Goal: Task Accomplishment & Management: Complete application form

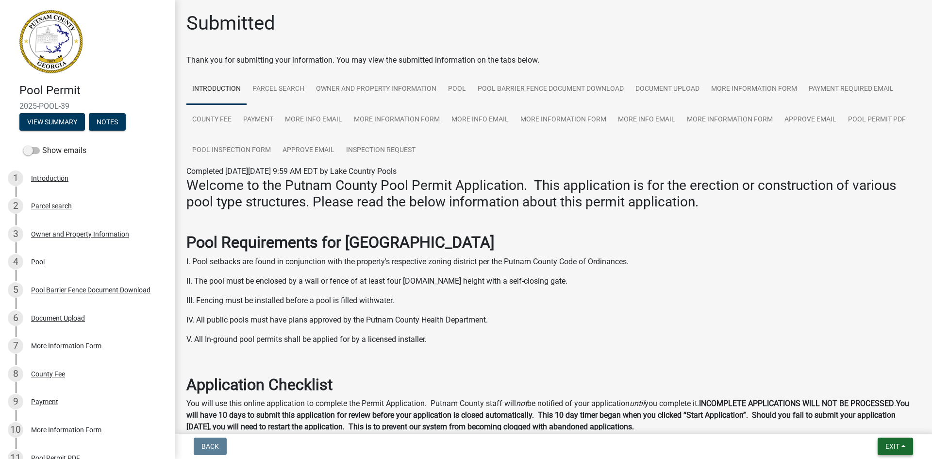
click at [900, 448] on button "Exit" at bounding box center [895, 445] width 35 height 17
click at [871, 424] on button "Save & Exit" at bounding box center [874, 420] width 78 height 23
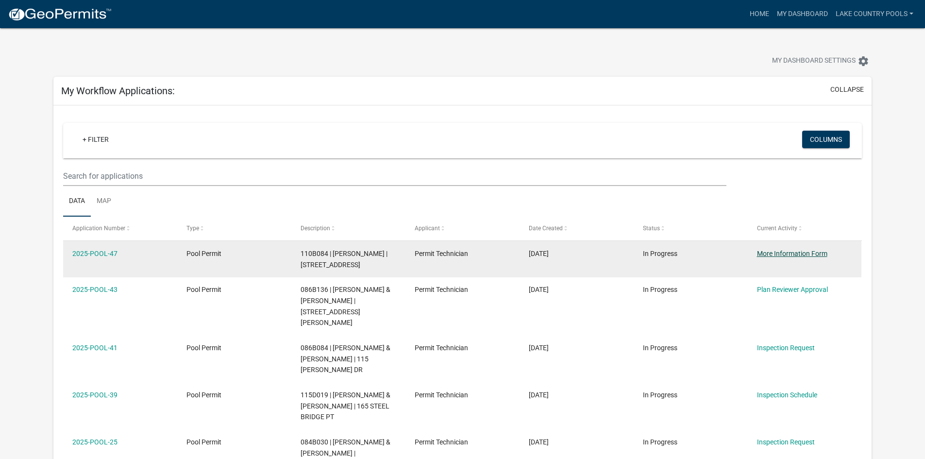
click at [803, 254] on link "More Information Form" at bounding box center [792, 253] width 70 height 8
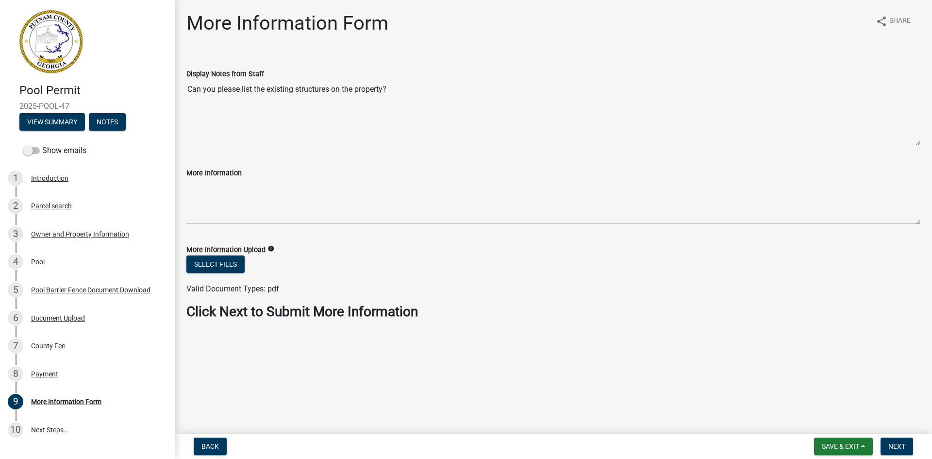
click at [227, 121] on textarea "Can you please list the existing structures on the property?" at bounding box center [553, 113] width 734 height 66
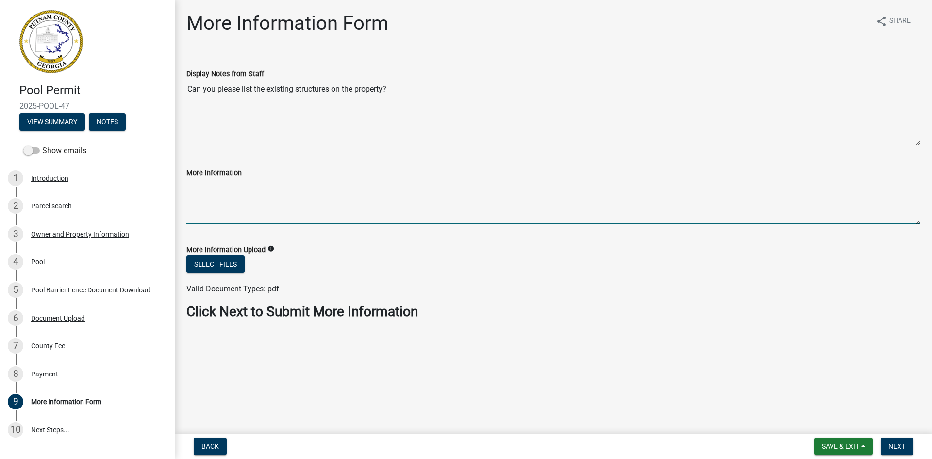
click at [230, 218] on textarea "More Information" at bounding box center [553, 202] width 734 height 46
type textarea "Existing home - Boat house - Well house I believe these are all of the existing…"
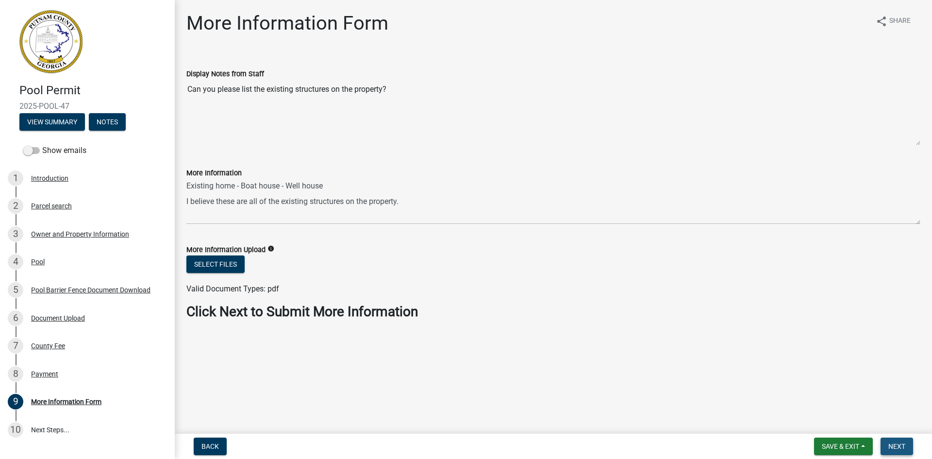
click at [891, 444] on span "Next" at bounding box center [896, 446] width 17 height 8
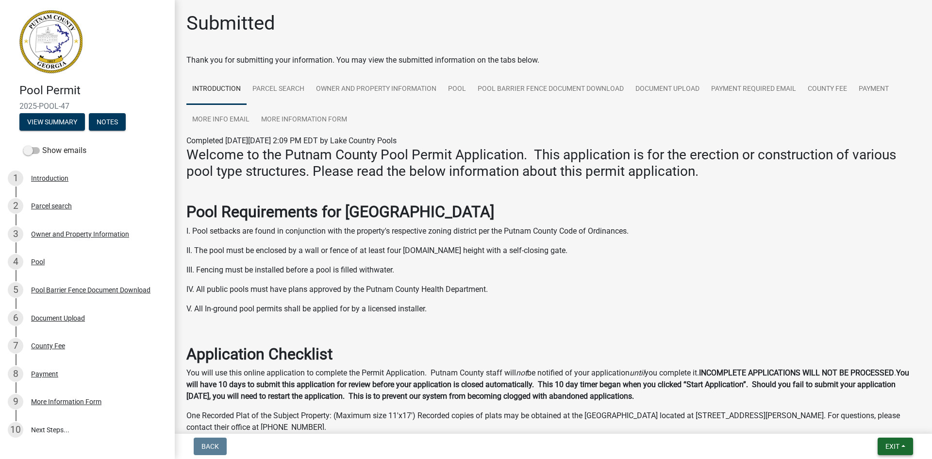
click at [888, 445] on span "Exit" at bounding box center [892, 446] width 14 height 8
click at [870, 427] on button "Save & Exit" at bounding box center [874, 420] width 78 height 23
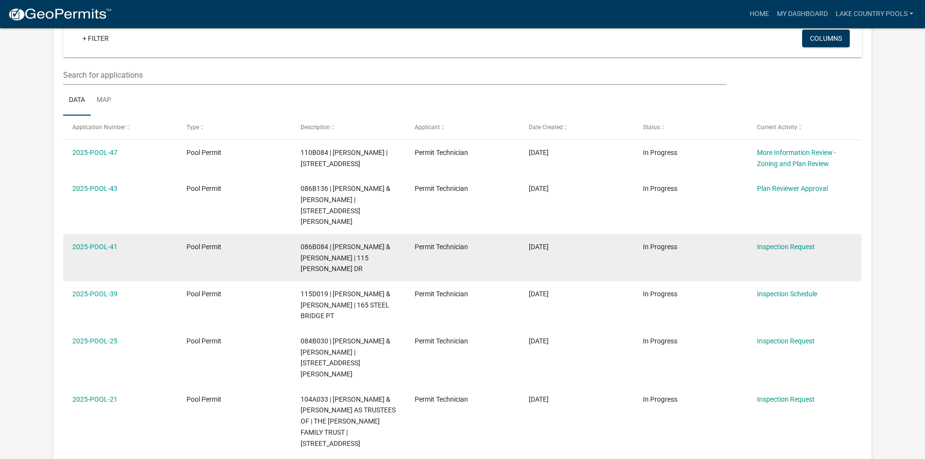
scroll to position [97, 0]
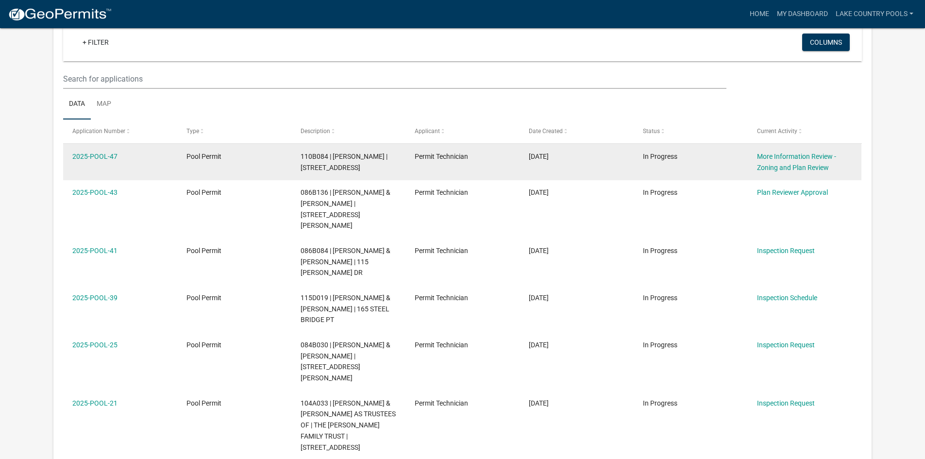
click at [783, 162] on div "More Information Review - Zoning and Plan Review" at bounding box center [804, 162] width 95 height 22
click at [780, 157] on link "More Information Review - Zoning and Plan Review" at bounding box center [796, 161] width 79 height 19
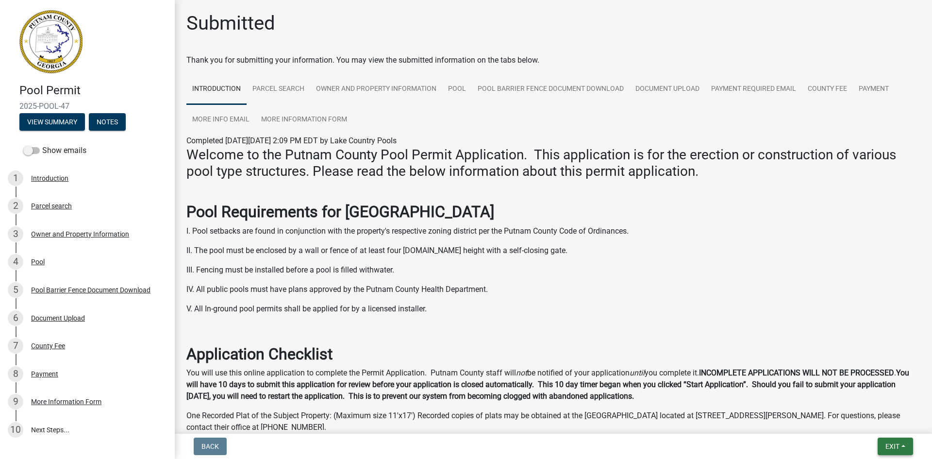
click at [891, 442] on span "Exit" at bounding box center [892, 446] width 14 height 8
click at [872, 421] on button "Save & Exit" at bounding box center [874, 420] width 78 height 23
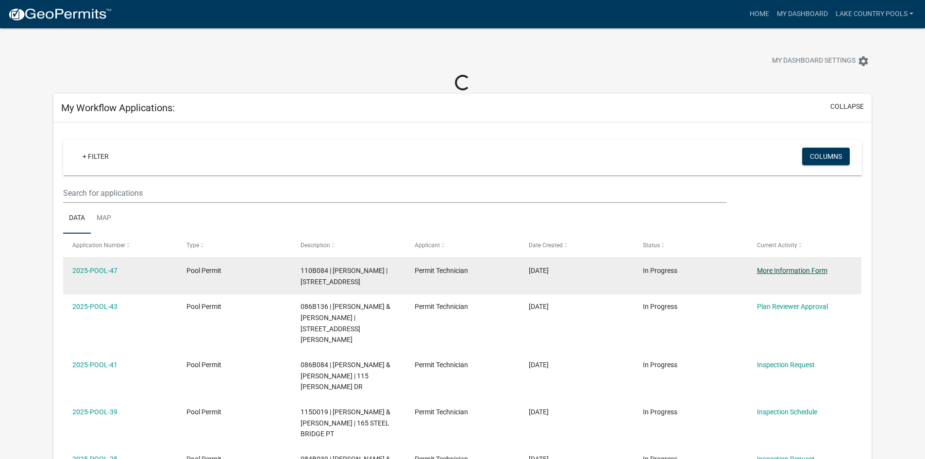
click at [788, 269] on link "More Information Form" at bounding box center [792, 270] width 70 height 8
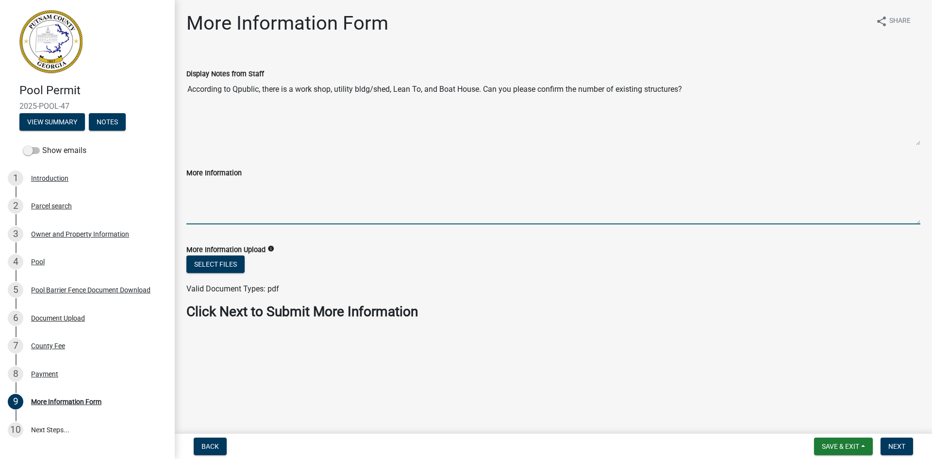
click at [208, 213] on textarea "More Information" at bounding box center [553, 202] width 734 height 46
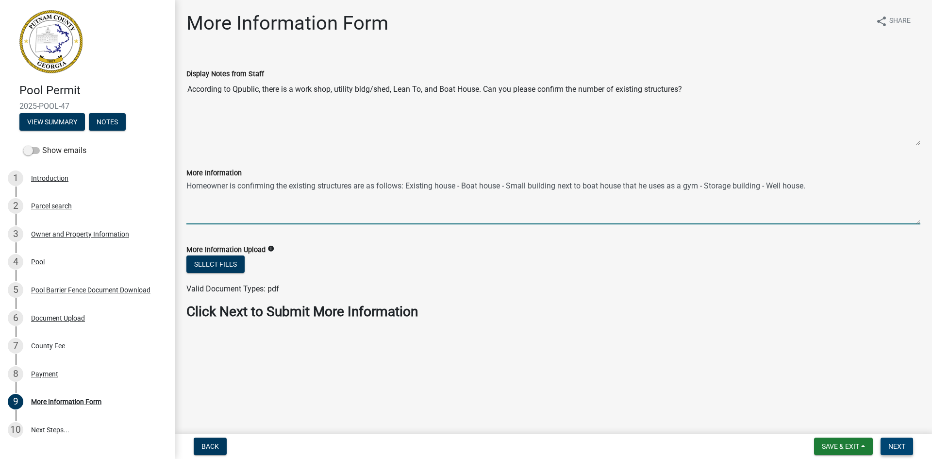
type textarea "Homeowner is confirming the existing structures are as follows: Existing house …"
click at [893, 448] on span "Next" at bounding box center [896, 446] width 17 height 8
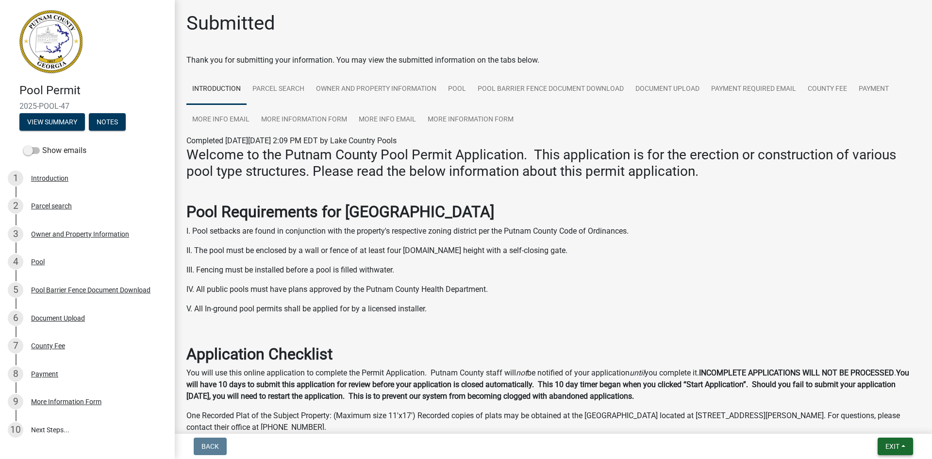
click at [885, 444] on span "Exit" at bounding box center [892, 446] width 14 height 8
click at [876, 425] on button "Save & Exit" at bounding box center [874, 420] width 78 height 23
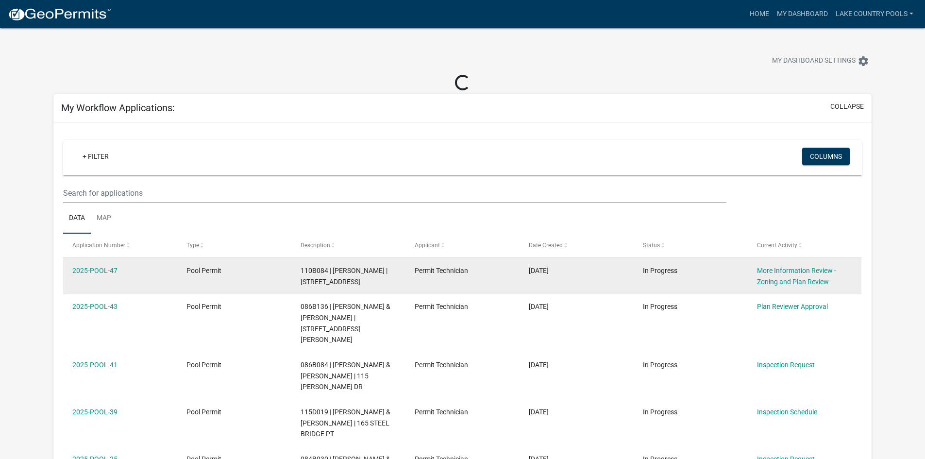
click at [769, 275] on div "More Information Review - Zoning and Plan Review" at bounding box center [804, 276] width 95 height 22
click at [769, 267] on link "More Information Review - Zoning and Plan Review" at bounding box center [796, 275] width 79 height 19
